Goal: Information Seeking & Learning: Find specific page/section

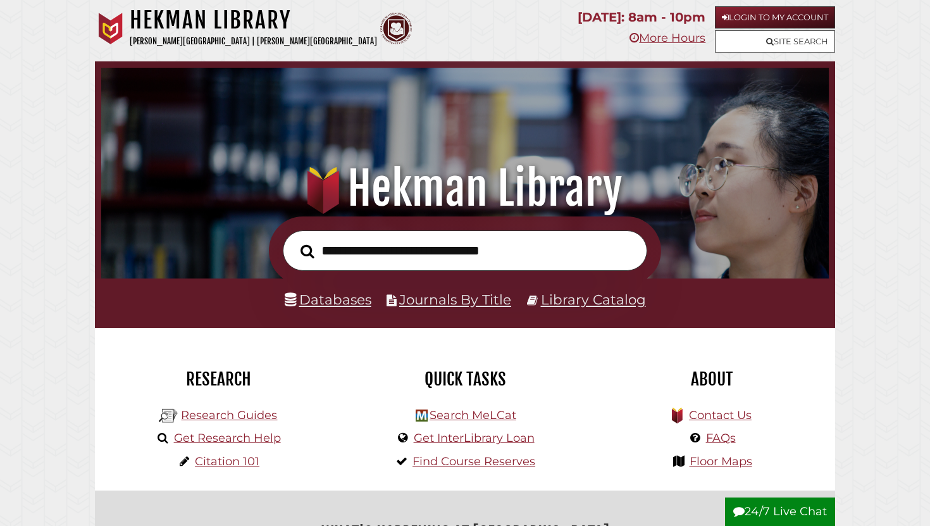
scroll to position [240, 721]
click at [741, 14] on link "Login to My Account" at bounding box center [775, 17] width 120 height 22
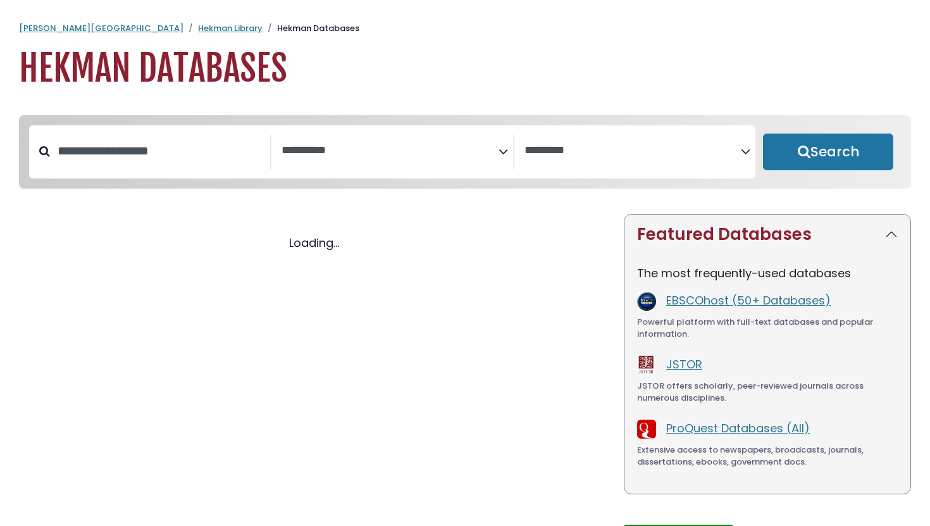
select select "Database Subject Filter"
select select "Database Vendors Filter"
select select "Database Subject Filter"
select select "Database Vendors Filter"
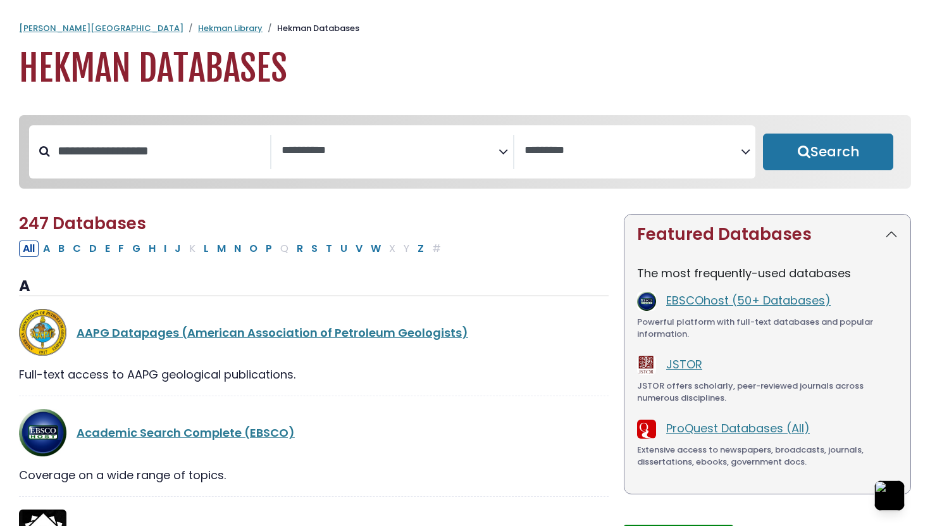
drag, startPoint x: 168, startPoint y: 174, endPoint x: 158, endPoint y: 162, distance: 15.7
click at [168, 173] on div "**********" at bounding box center [392, 151] width 726 height 53
click at [160, 161] on input "Search database by title or keyword" at bounding box center [160, 150] width 220 height 21
type input "*"
paste input "******"
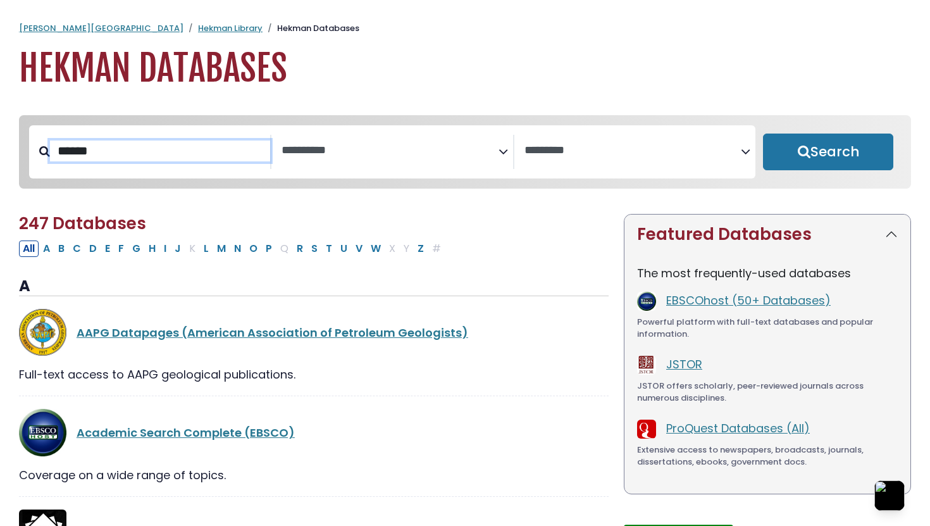
type input "******"
click at [763, 133] on button "Search" at bounding box center [828, 151] width 130 height 37
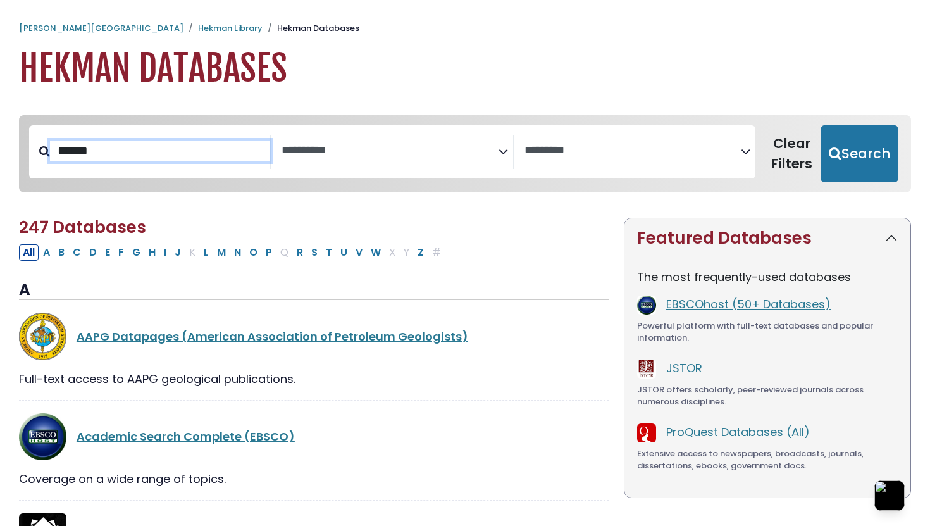
select select "Database Subject Filter"
select select "Database Vendors Filter"
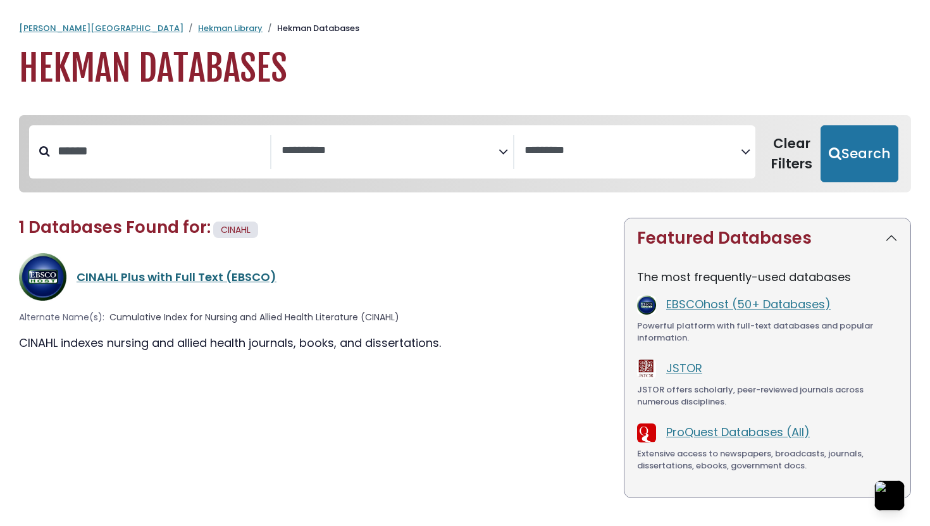
click at [142, 281] on link "CINAHL Plus with Full Text (EBSCO)" at bounding box center [177, 277] width 200 height 16
click at [142, 278] on link "CINAHL Plus with Full Text (EBSCO)" at bounding box center [177, 277] width 200 height 16
select select "Database Subject Filter"
select select "Database Vendors Filter"
click at [132, 270] on link "CINAHL Plus with Full Text (EBSCO)" at bounding box center [177, 277] width 200 height 16
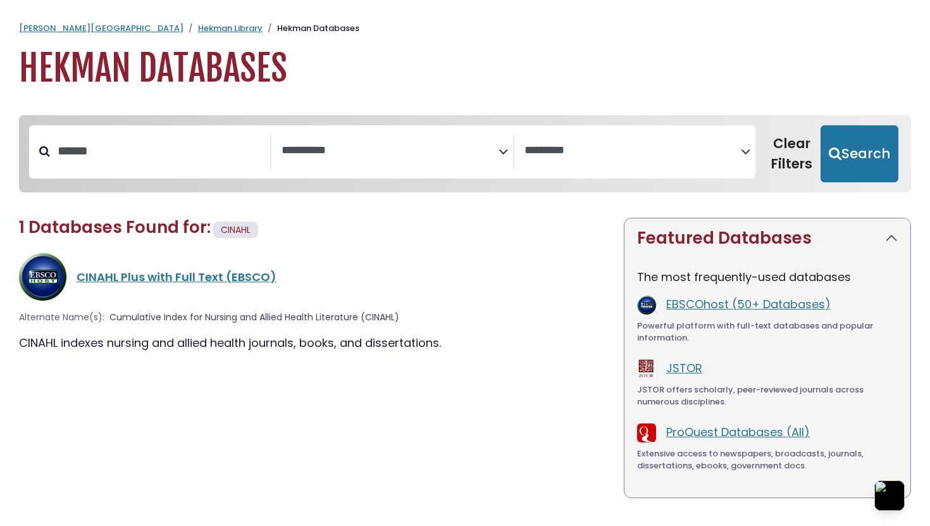
click at [135, 286] on div "CINAHL Plus with Full Text (EBSCO)" at bounding box center [314, 276] width 590 height 47
click at [133, 275] on link "CINAHL Plus with Full Text (EBSCO)" at bounding box center [177, 277] width 200 height 16
click at [162, 271] on link "CINAHL Plus with Full Text (EBSCO)" at bounding box center [177, 277] width 200 height 16
click at [162, 281] on link "CINAHL Plus with Full Text (EBSCO)" at bounding box center [177, 277] width 200 height 16
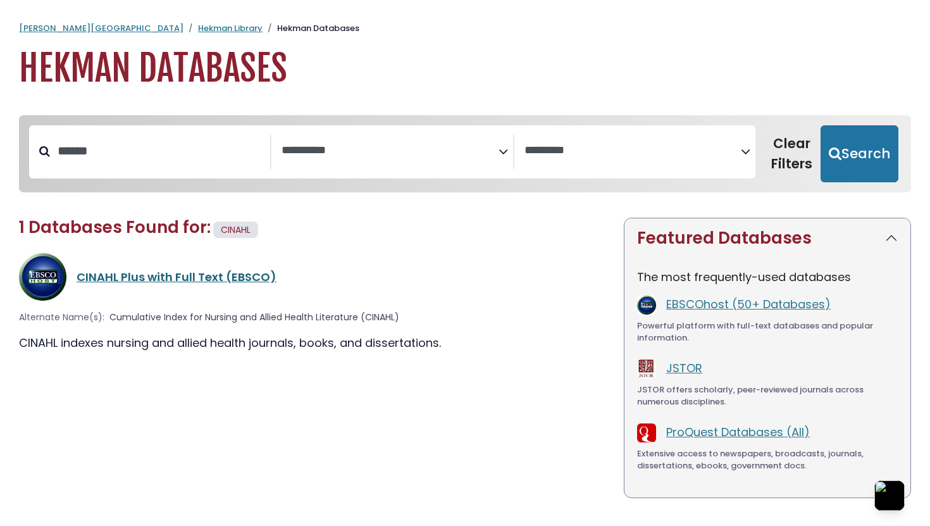
click at [162, 281] on link "CINAHL Plus with Full Text (EBSCO)" at bounding box center [177, 277] width 200 height 16
click at [228, 276] on link "CINAHL Plus with Full Text (EBSCO)" at bounding box center [177, 277] width 200 height 16
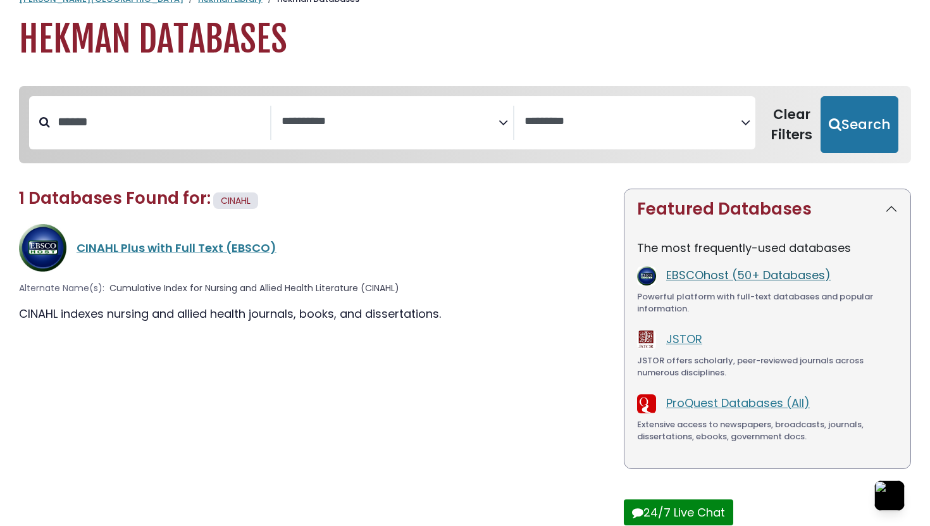
click at [714, 269] on link "EBSCOhost (50+ Databases)" at bounding box center [748, 275] width 164 height 16
click at [176, 241] on link "CINAHL Plus with Full Text (EBSCO)" at bounding box center [177, 248] width 200 height 16
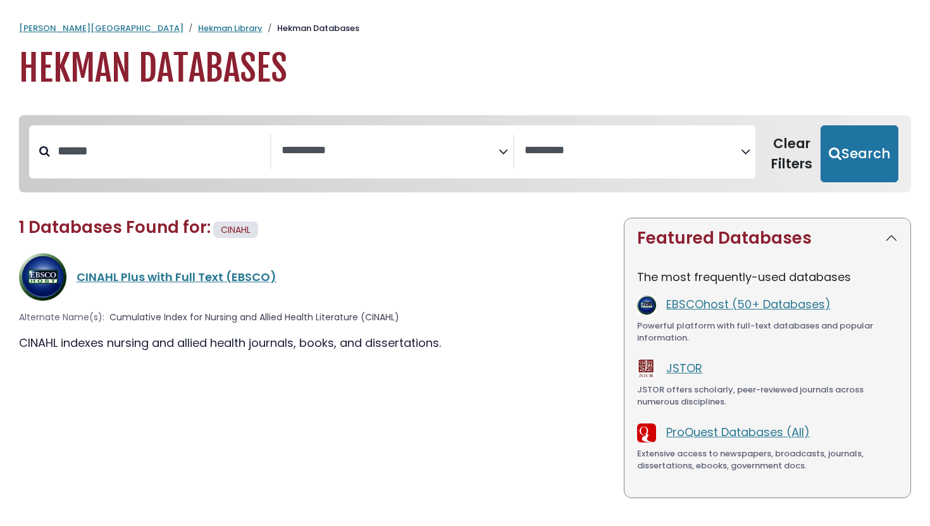
select select "Database Subject Filter"
select select "Database Vendors Filter"
click at [203, 244] on div "1 Databases Found for: CINAHL Edit Filters Clear Filters/Browse All Databases A…" at bounding box center [313, 402] width 605 height 368
click at [195, 266] on div "CINAHL Plus with Full Text (EBSCO)" at bounding box center [314, 276] width 590 height 47
click at [123, 36] on div "Calvin University Hekman Library Hekman Databases Hekman Databases" at bounding box center [465, 56] width 930 height 68
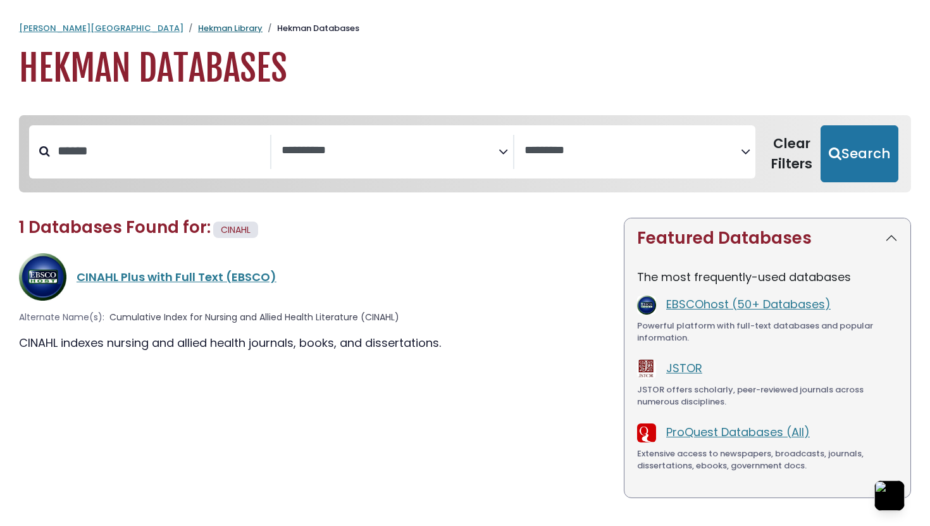
click at [198, 23] on link "Hekman Library" at bounding box center [230, 28] width 65 height 12
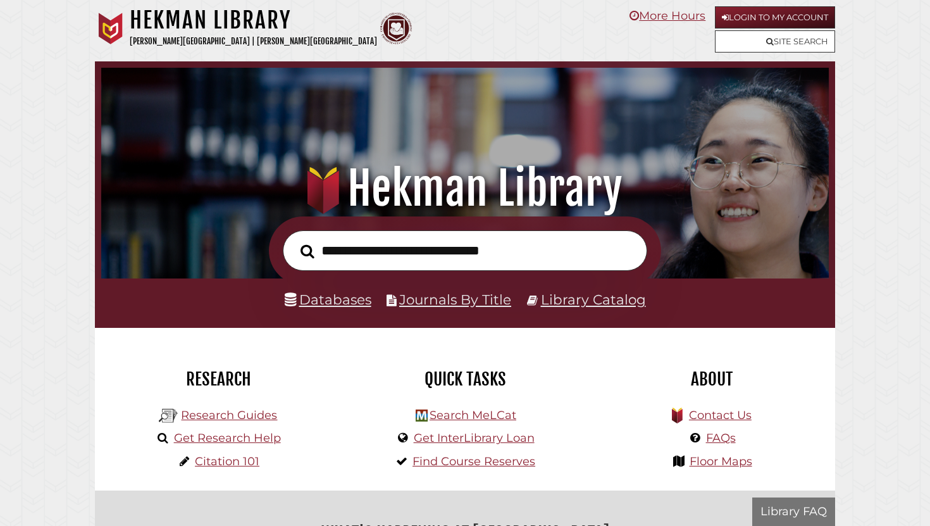
scroll to position [240, 721]
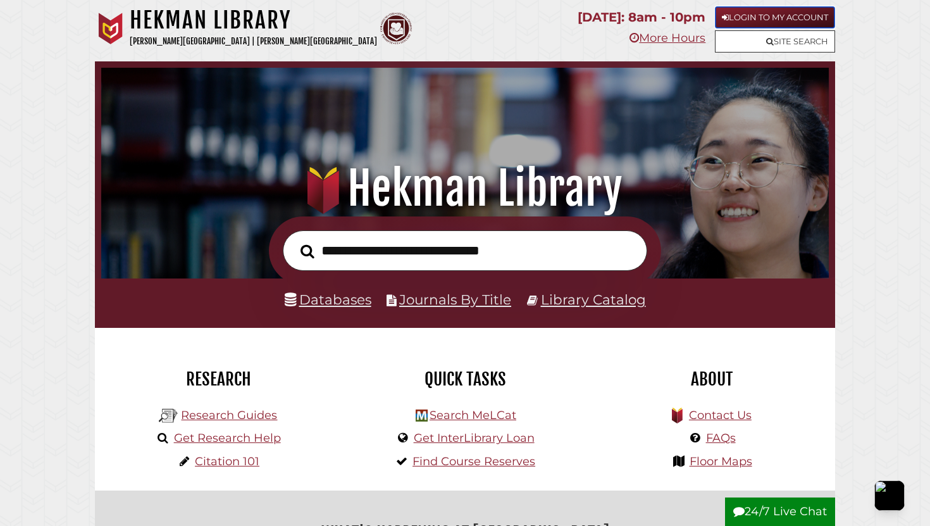
click at [739, 20] on link "Login to My Account" at bounding box center [775, 17] width 120 height 22
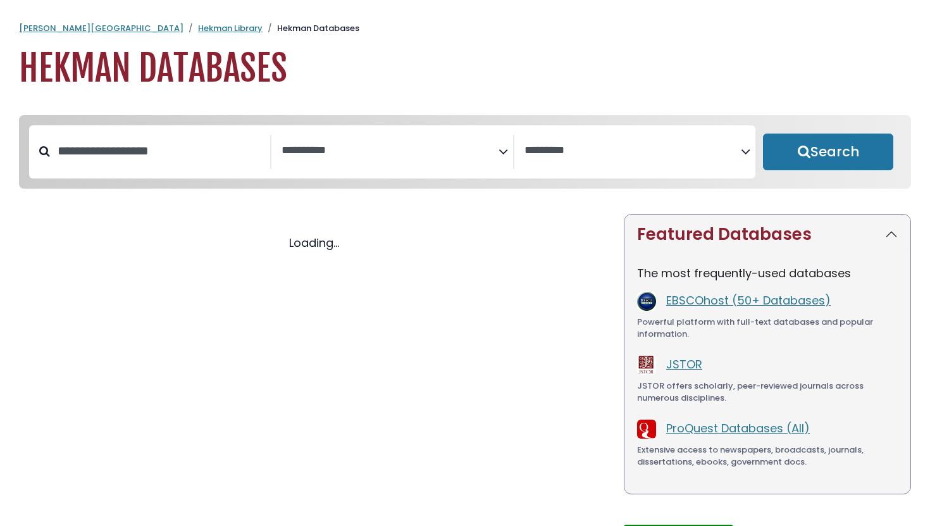
select select "Database Subject Filter"
select select "Database Vendors Filter"
select select "Database Subject Filter"
select select "Database Vendors Filter"
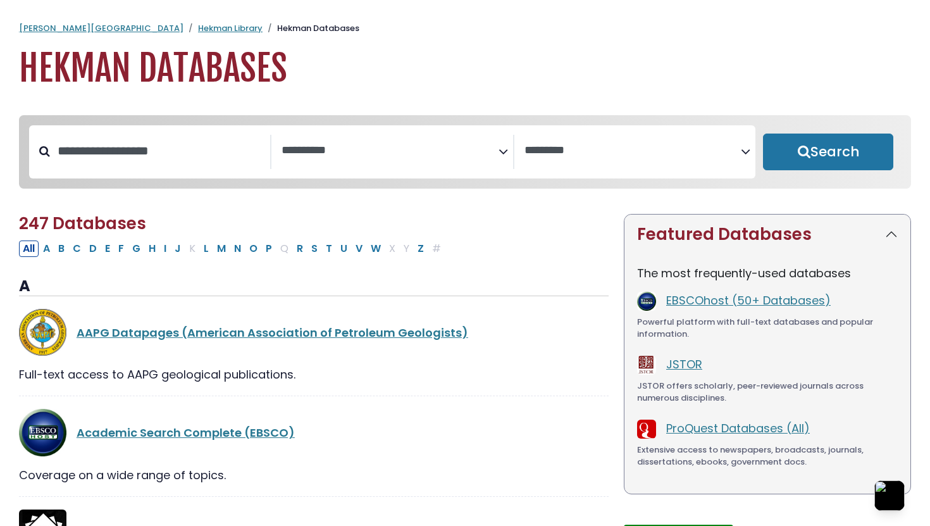
drag, startPoint x: 219, startPoint y: 124, endPoint x: 218, endPoint y: 132, distance: 7.6
click at [218, 132] on div "**********" at bounding box center [465, 151] width 877 height 63
click at [205, 147] on input "Search database by title or keyword" at bounding box center [160, 150] width 220 height 21
paste input "******"
type input "******"
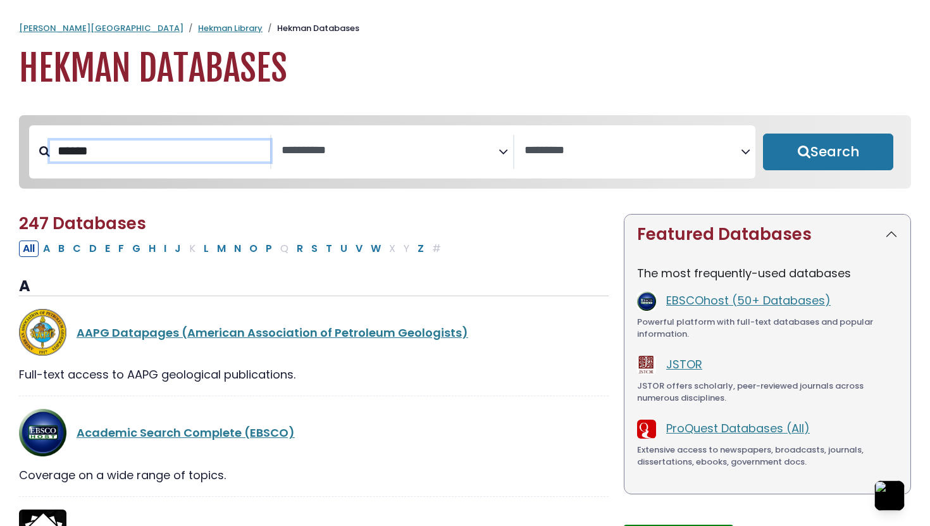
click at [763, 133] on button "Search" at bounding box center [828, 151] width 130 height 37
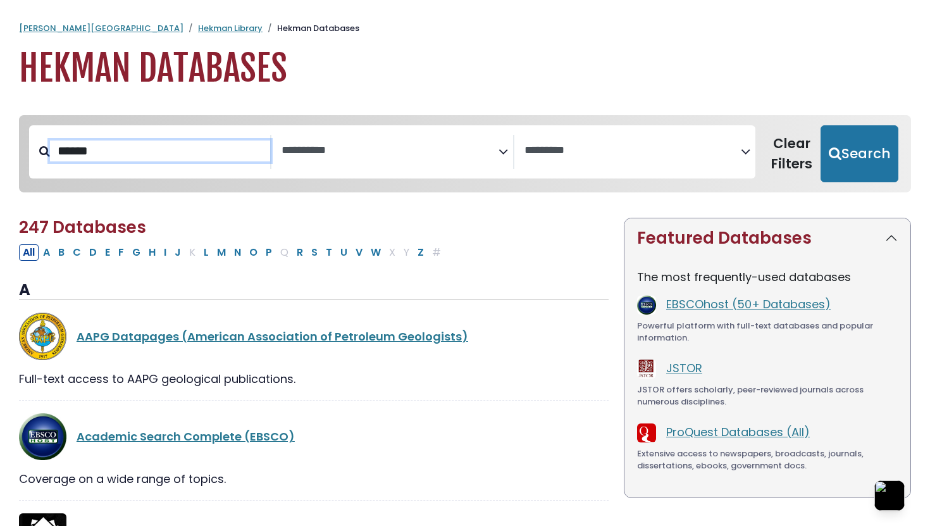
select select "Database Subject Filter"
select select "Database Vendors Filter"
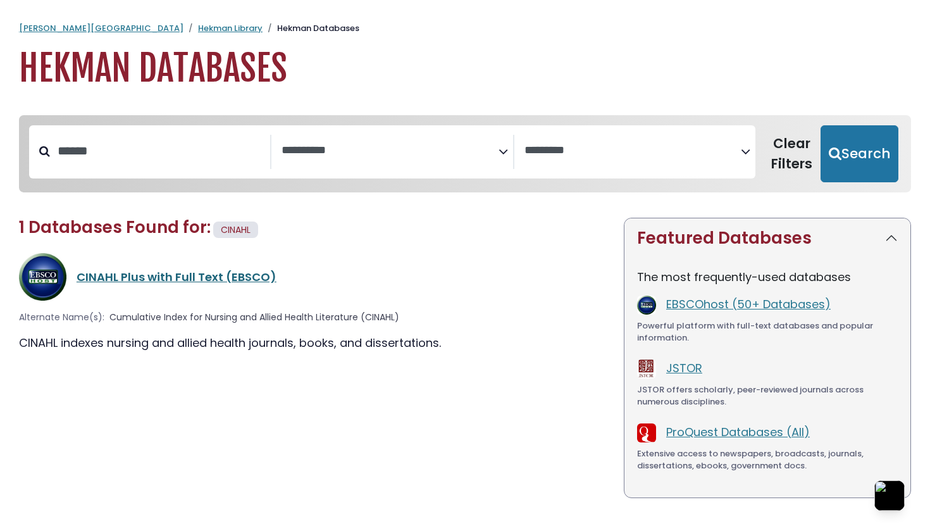
click at [209, 280] on link "CINAHL Plus with Full Text (EBSCO)" at bounding box center [177, 277] width 200 height 16
click at [209, 277] on link "CINAHL Plus with Full Text (EBSCO)" at bounding box center [177, 277] width 200 height 16
click at [204, 278] on link "CINAHL Plus with Full Text (EBSCO)" at bounding box center [177, 277] width 200 height 16
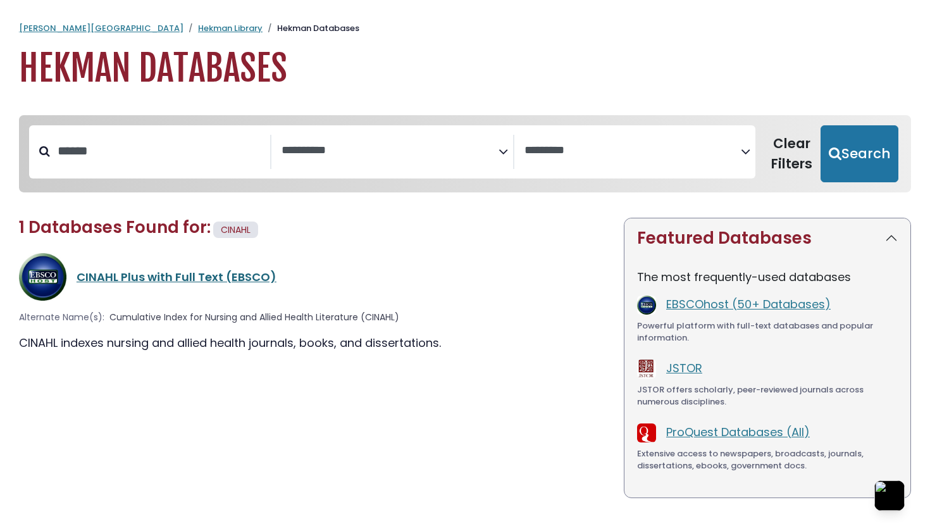
click at [205, 278] on link "CINAHL Plus with Full Text (EBSCO)" at bounding box center [177, 277] width 200 height 16
